Goal: Task Accomplishment & Management: Use online tool/utility

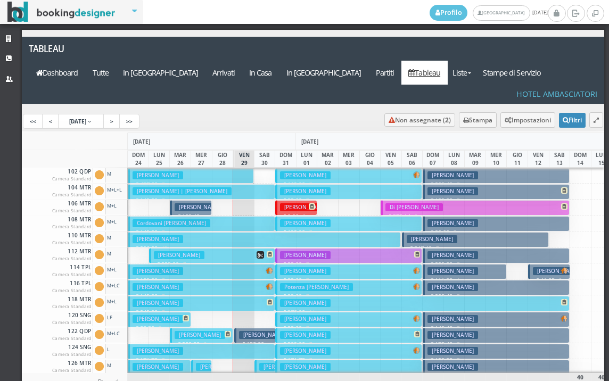
click at [249, 331] on h3 "Moro Milena" at bounding box center [264, 335] width 51 height 8
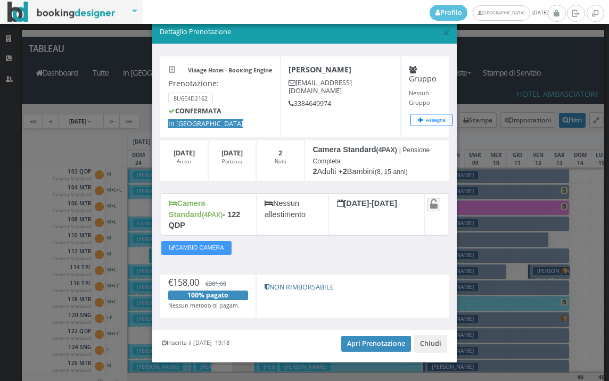
scroll to position [20, 0]
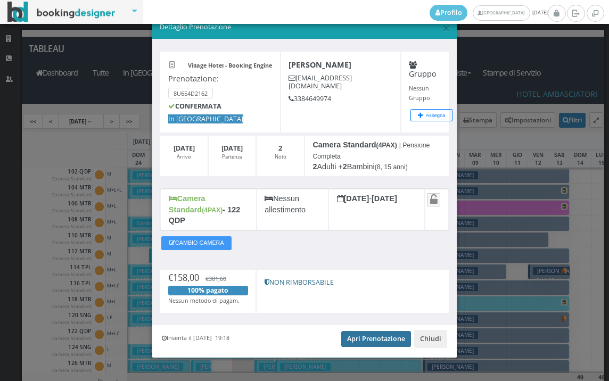
click at [355, 331] on link "Apri Prenotazione" at bounding box center [376, 339] width 70 height 16
click at [367, 332] on link "Apri Prenotazione" at bounding box center [376, 339] width 70 height 16
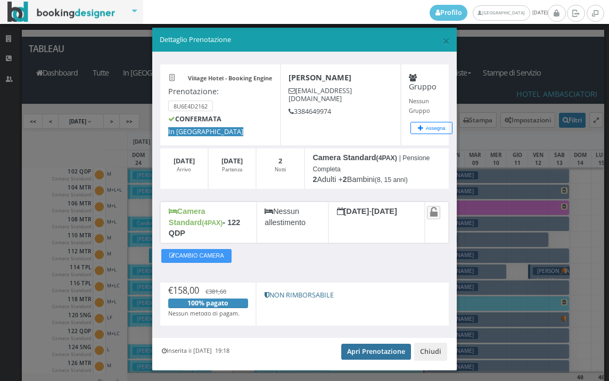
scroll to position [0, 0]
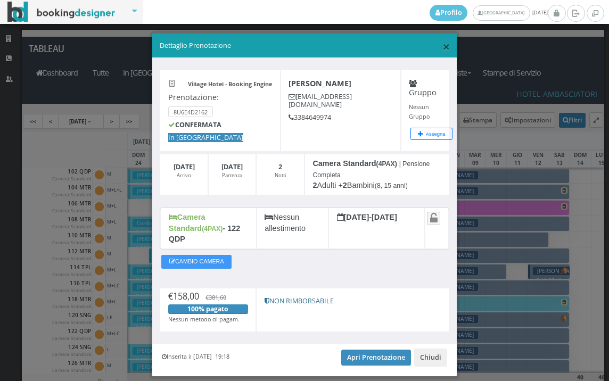
click at [443, 49] on span "×" at bounding box center [446, 46] width 7 height 18
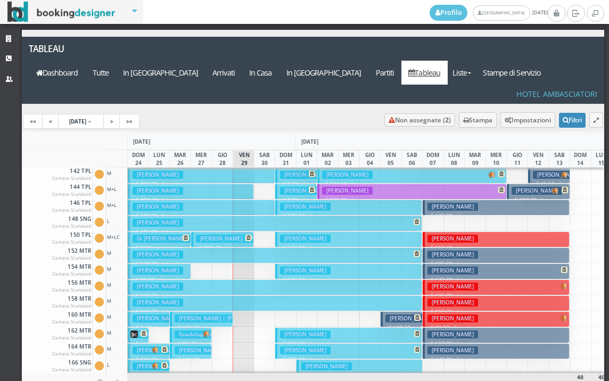
scroll to position [479, 0]
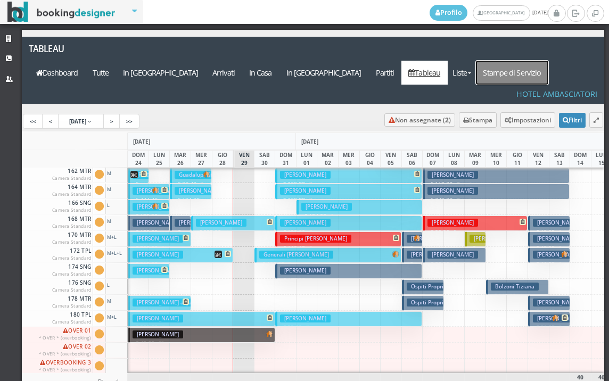
click at [519, 61] on link "Stampe di Servizio" at bounding box center [512, 73] width 72 height 24
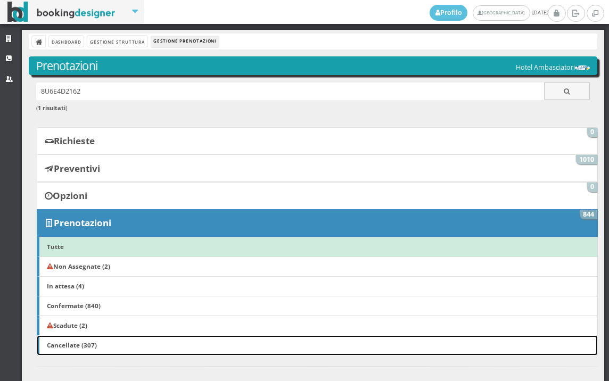
click at [389, 336] on link "Cancellate (307)" at bounding box center [317, 346] width 561 height 20
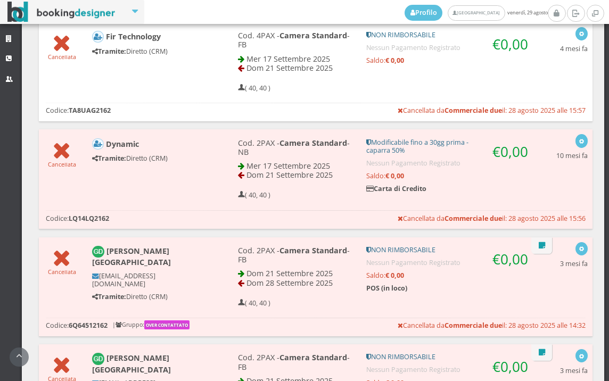
scroll to position [533, 0]
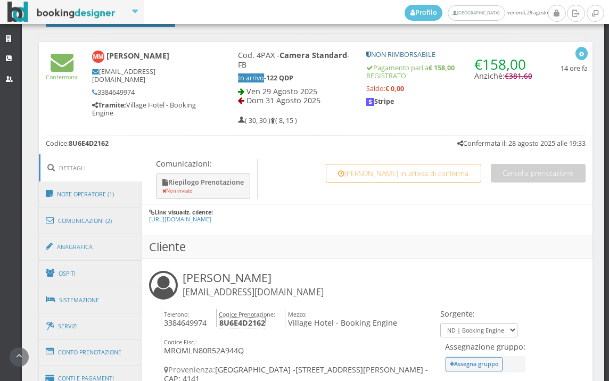
scroll to position [533, 0]
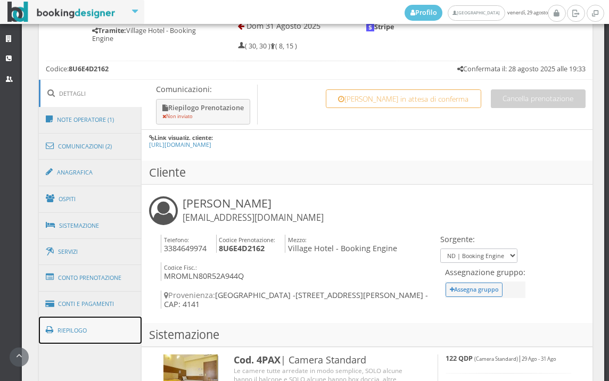
click at [75, 336] on link "Riepilogo" at bounding box center [90, 331] width 103 height 28
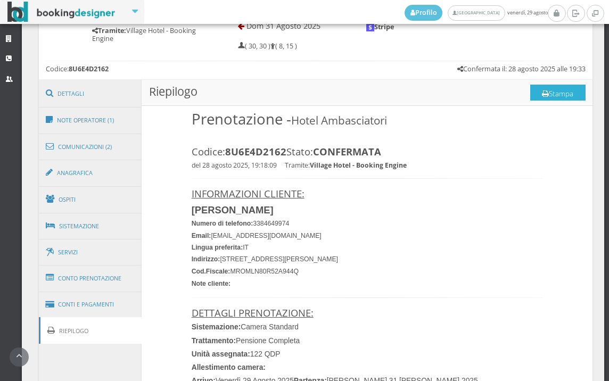
click at [544, 94] on button "Stampa" at bounding box center [557, 93] width 55 height 16
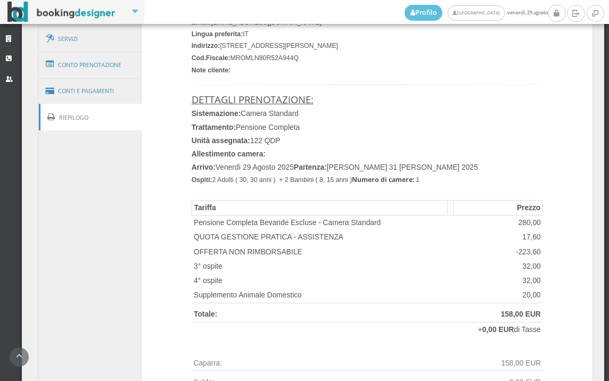
scroll to position [769, 0]
click at [86, 87] on link "Conti e Pagamenti" at bounding box center [90, 91] width 103 height 27
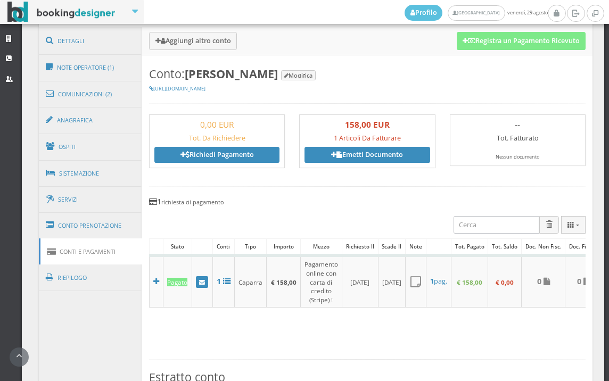
scroll to position [533, 0]
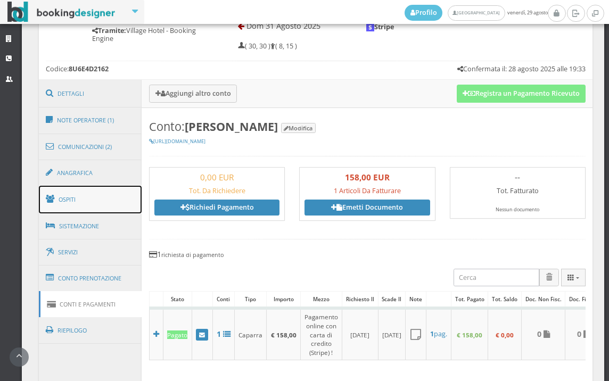
click at [108, 208] on link "Ospiti" at bounding box center [90, 200] width 103 height 28
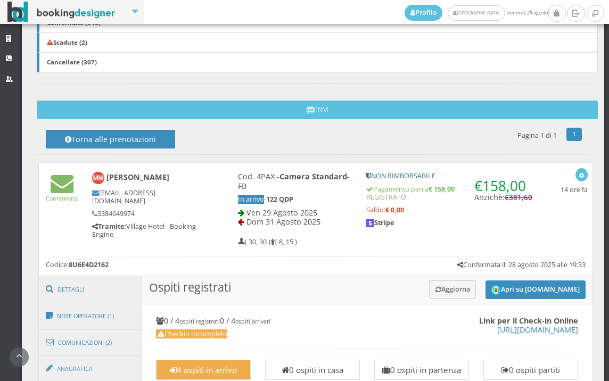
scroll to position [414, 0]
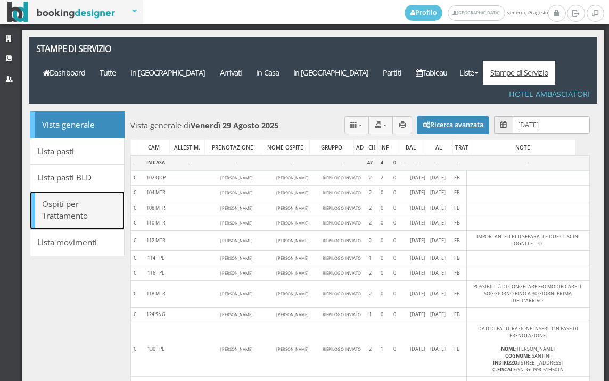
click at [87, 191] on link "Ospiti per Trattamento" at bounding box center [77, 210] width 95 height 39
click at [68, 196] on link "Ospiti per Trattamento" at bounding box center [77, 210] width 95 height 39
